Goal: Information Seeking & Learning: Learn about a topic

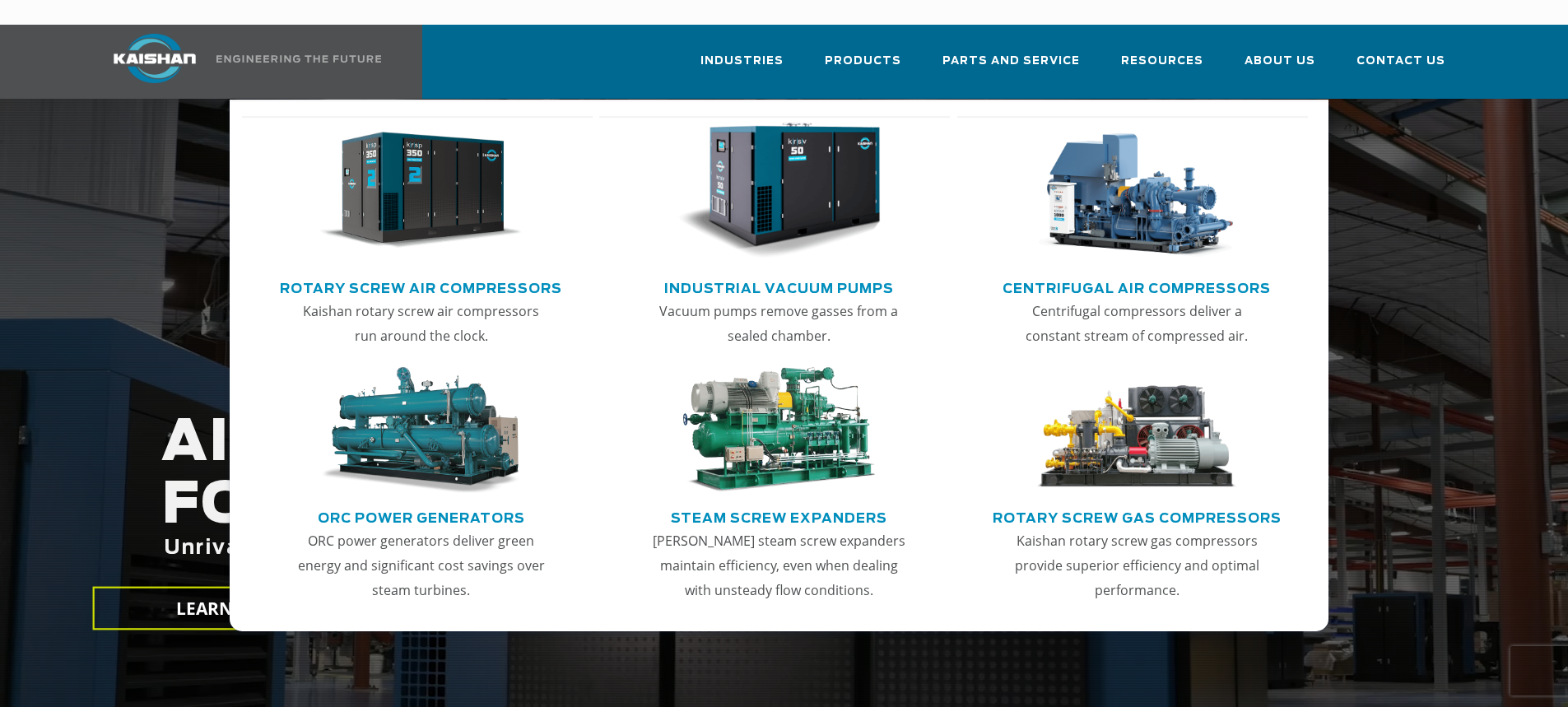
click at [533, 274] on link "Rotary Screw Air Compressors" at bounding box center [421, 286] width 282 height 25
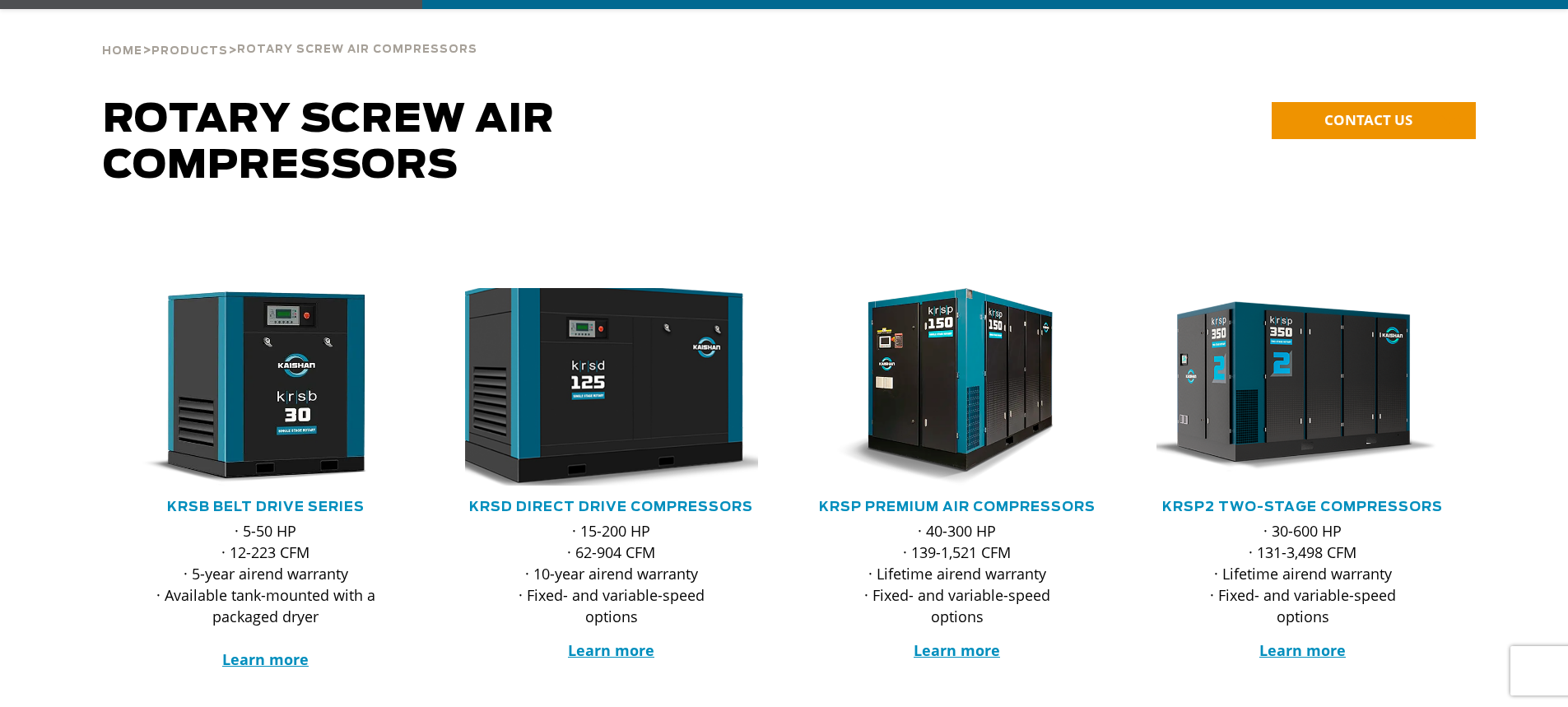
scroll to position [247, 0]
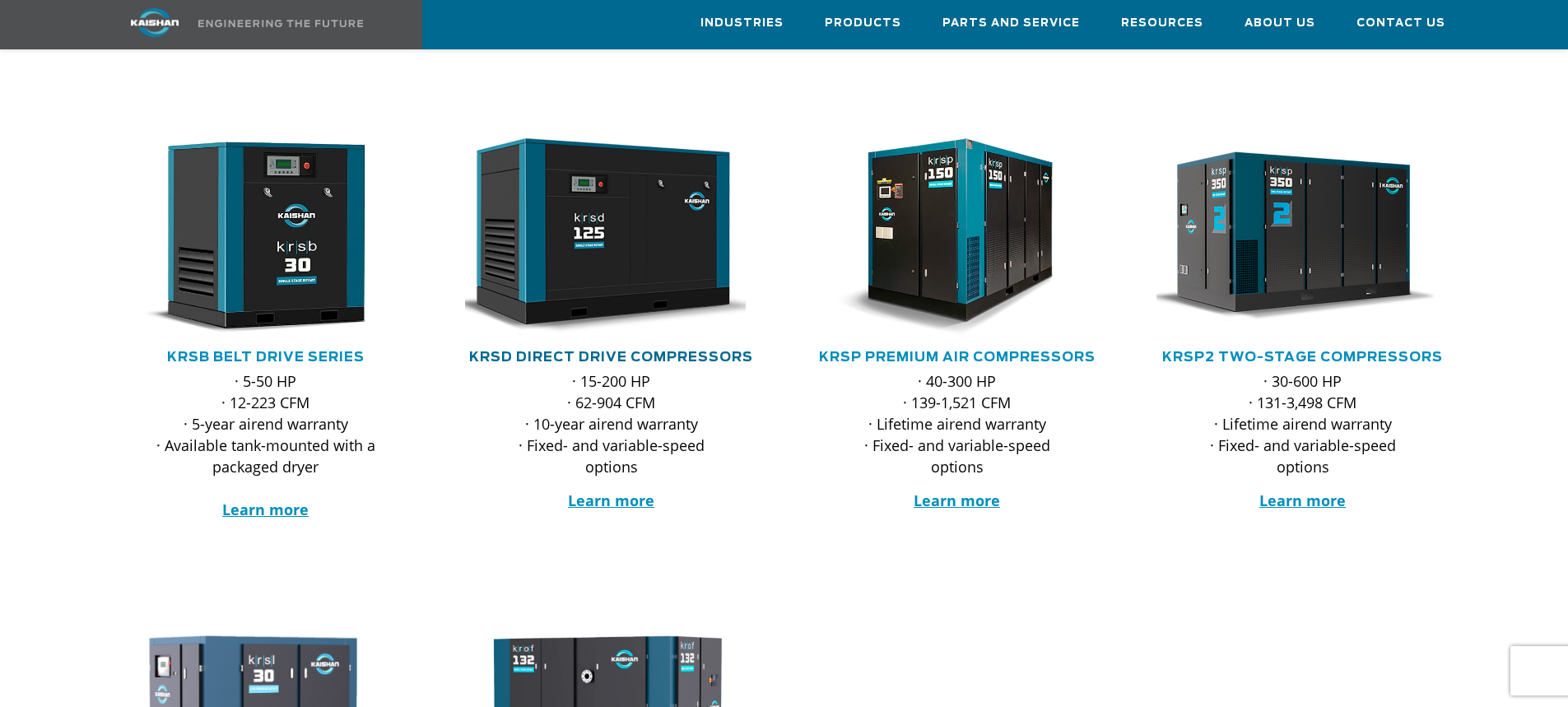
click at [670, 351] on link "KRSD Direct Drive Compressors" at bounding box center [611, 357] width 284 height 13
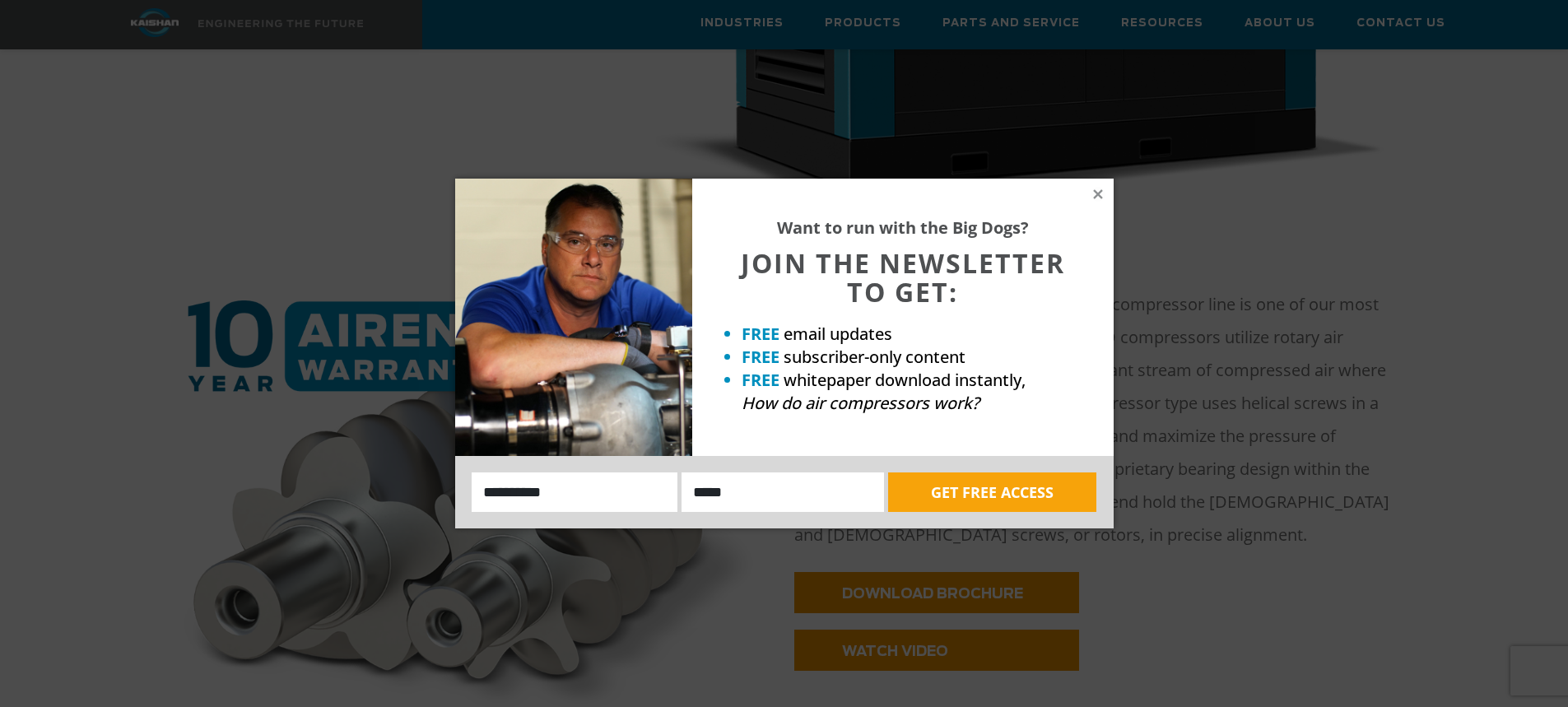
scroll to position [576, 0]
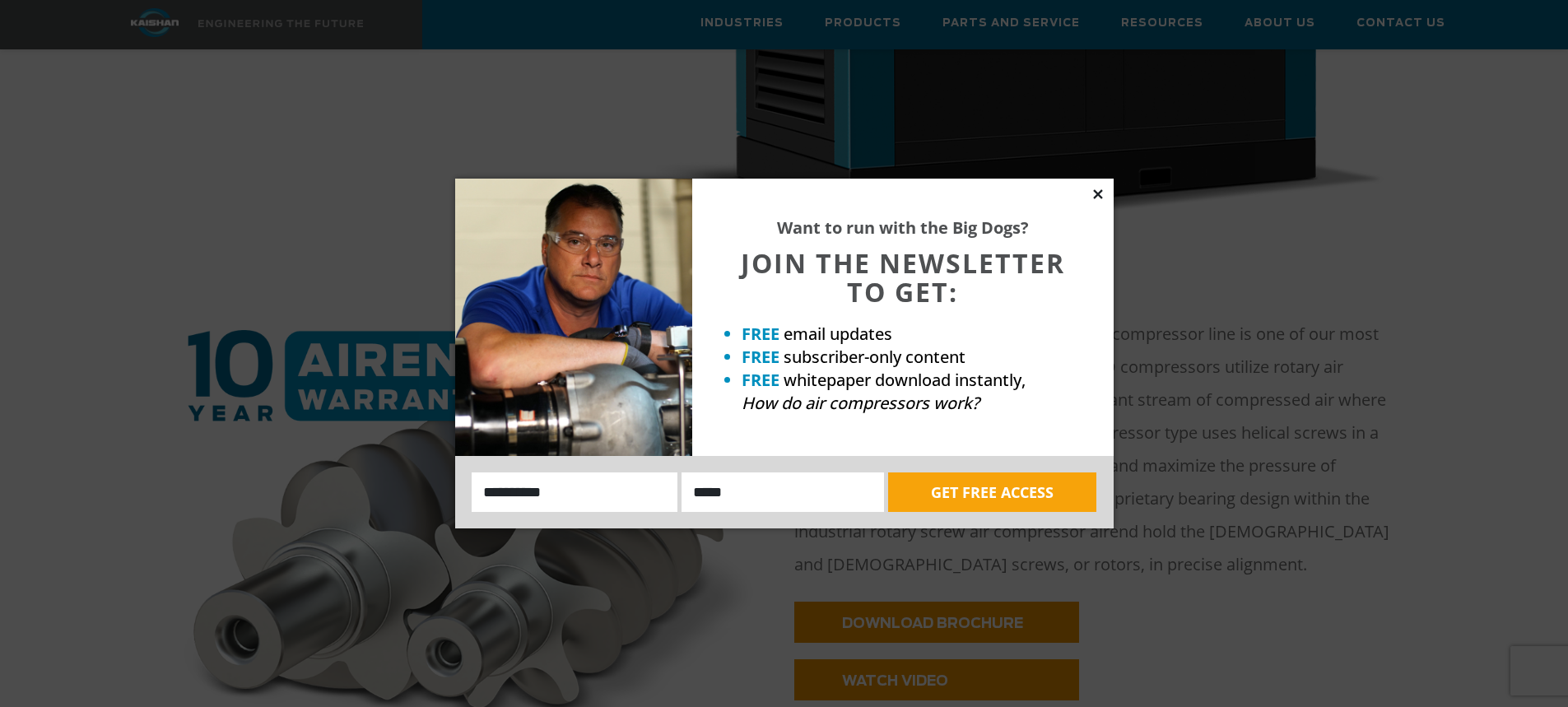
click at [1098, 193] on icon at bounding box center [1097, 193] width 9 height 9
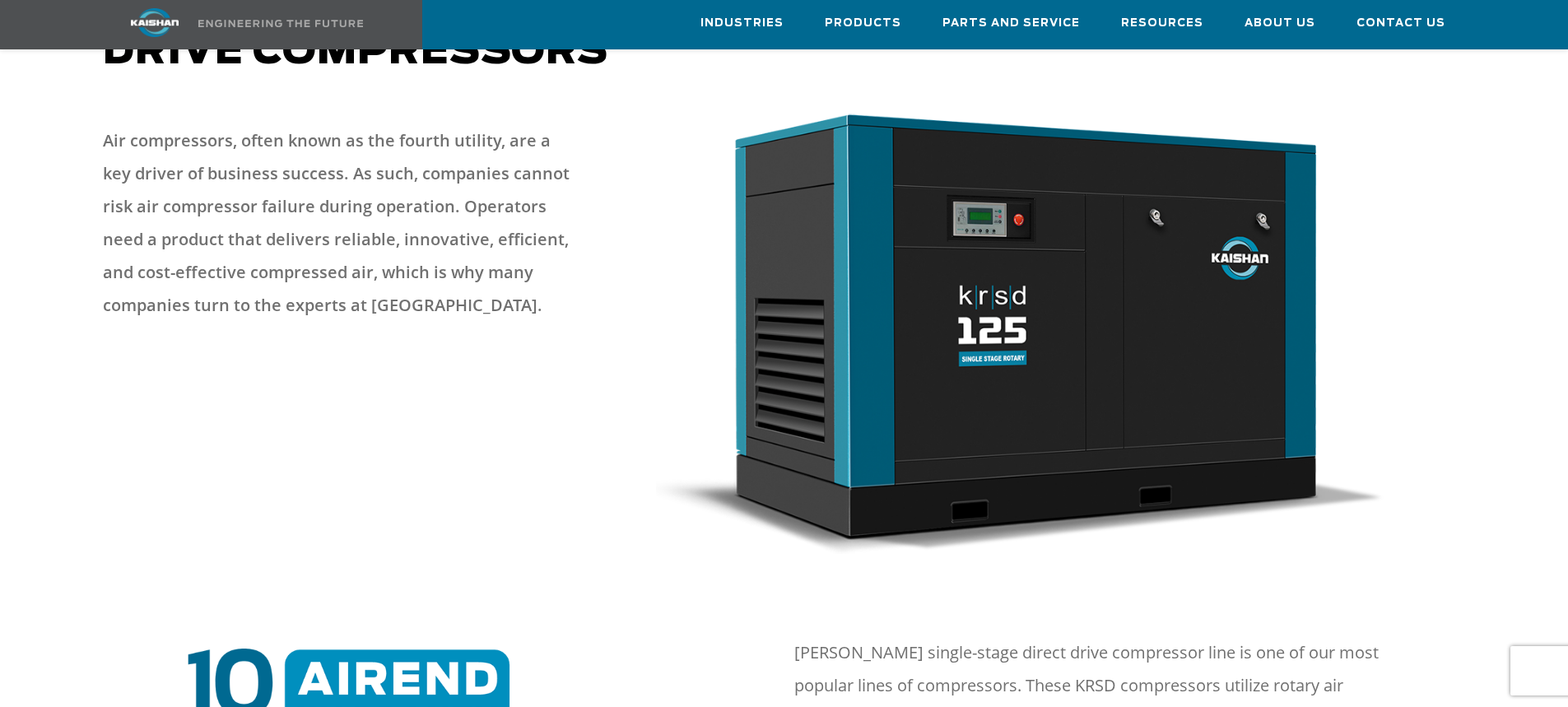
scroll to position [247, 0]
